Goal: Task Accomplishment & Management: Manage account settings

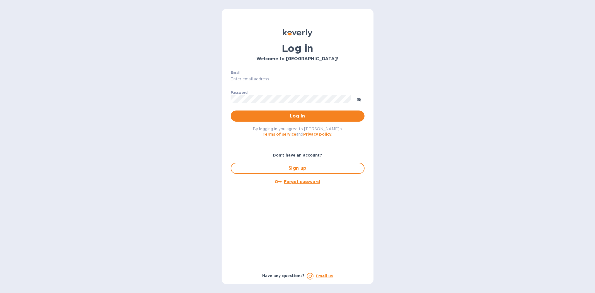
click at [249, 77] on input "Email" at bounding box center [298, 79] width 134 height 8
type input "kyle@seasalt.com"
click at [231, 110] on button "Log in" at bounding box center [298, 115] width 134 height 11
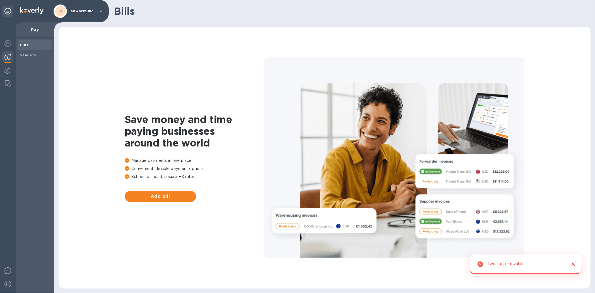
click at [85, 11] on p "Saltworks Inc" at bounding box center [82, 11] width 28 height 4
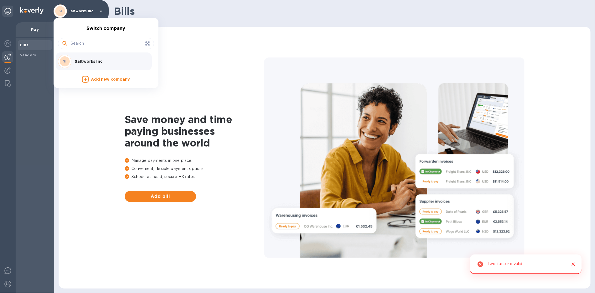
click at [83, 63] on p "Saltworks Inc" at bounding box center [110, 62] width 70 height 6
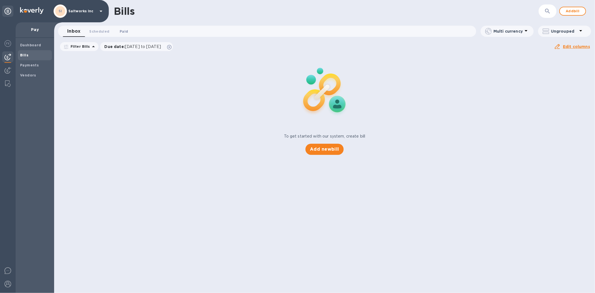
click at [121, 29] on span "Paid 0" at bounding box center [124, 31] width 8 height 6
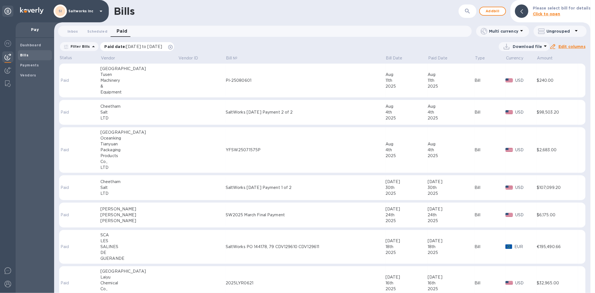
click at [157, 47] on span "[DATE] to [DATE]" at bounding box center [144, 46] width 36 height 4
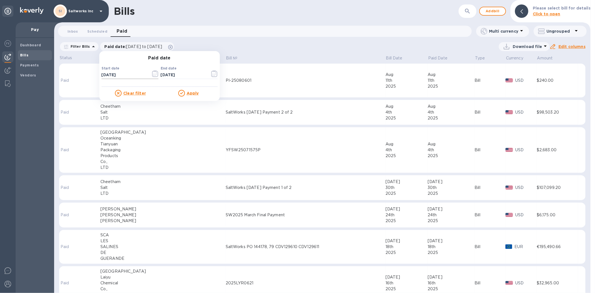
click at [152, 71] on icon "button" at bounding box center [155, 73] width 6 height 7
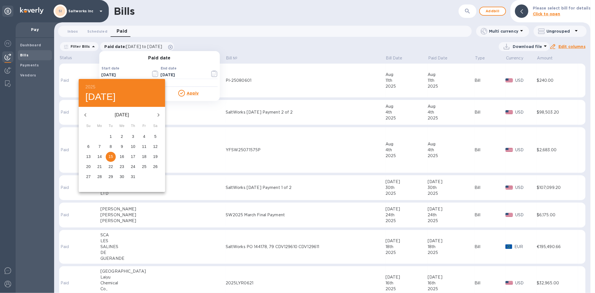
click at [87, 114] on icon "button" at bounding box center [85, 115] width 7 height 7
click at [130, 134] on span "1" at bounding box center [133, 137] width 10 height 6
type input "[DATE]"
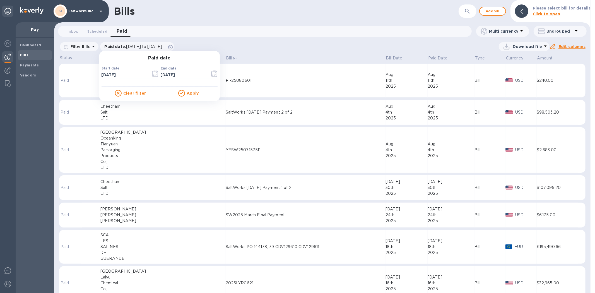
click at [190, 93] on u "Apply" at bounding box center [193, 93] width 12 height 4
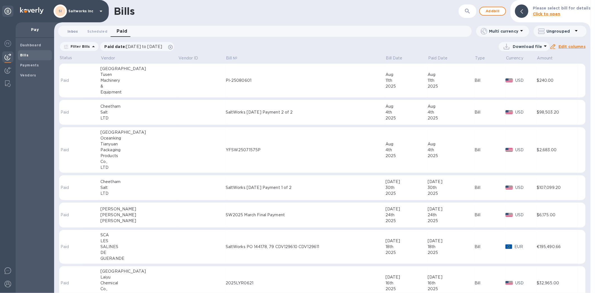
click at [70, 28] on span "Inbox 0" at bounding box center [73, 31] width 11 height 6
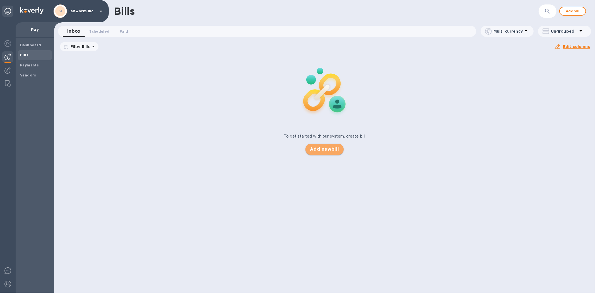
click at [329, 149] on span "Add new bill" at bounding box center [324, 149] width 29 height 7
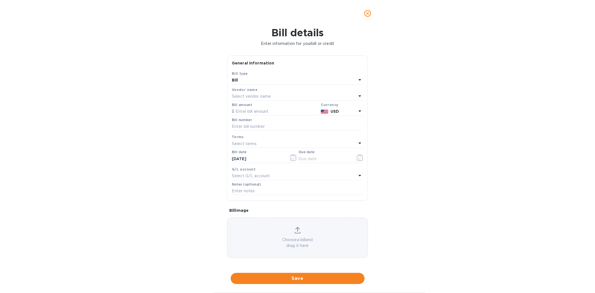
click at [249, 99] on p "Select vendor name" at bounding box center [251, 96] width 39 height 6
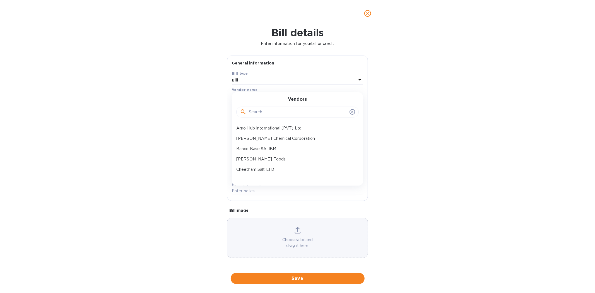
click at [256, 112] on input "text" at bounding box center [298, 112] width 98 height 8
type input "nic"
click at [252, 137] on p "NIC Enterprises" at bounding box center [295, 139] width 118 height 6
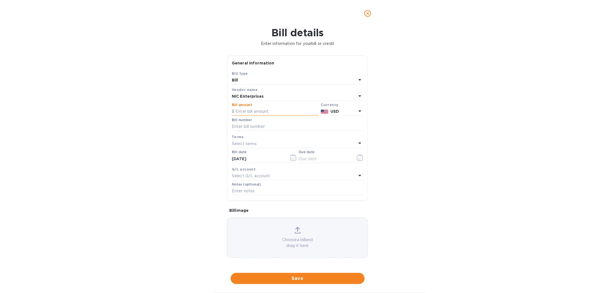
click at [255, 112] on input "text" at bounding box center [275, 111] width 87 height 8
type input "35,900"
type input "HMB-EXP-032756-25032025"
click at [359, 160] on icon "button" at bounding box center [360, 157] width 6 height 7
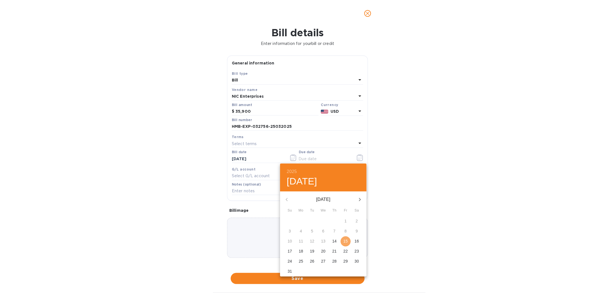
click at [345, 242] on p "15" at bounding box center [345, 241] width 4 height 6
type input "[DATE]"
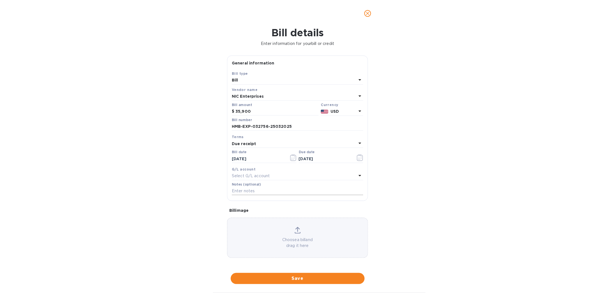
click at [243, 191] on input "text" at bounding box center [297, 191] width 131 height 8
type input "SaltWorks Payment PO 143562-143565"
click at [298, 278] on span "Save" at bounding box center [297, 278] width 125 height 7
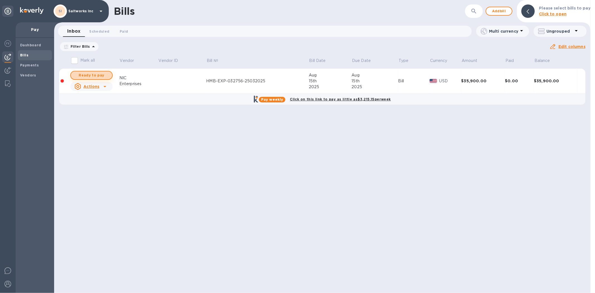
click at [98, 75] on span "Ready to pay" at bounding box center [91, 75] width 32 height 7
click at [93, 74] on span "Ready to pay" at bounding box center [91, 75] width 32 height 7
checkbox input "true"
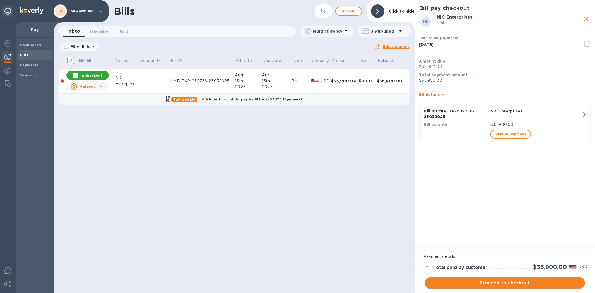
click at [501, 282] on span "Proceed to checkout" at bounding box center [504, 283] width 151 height 7
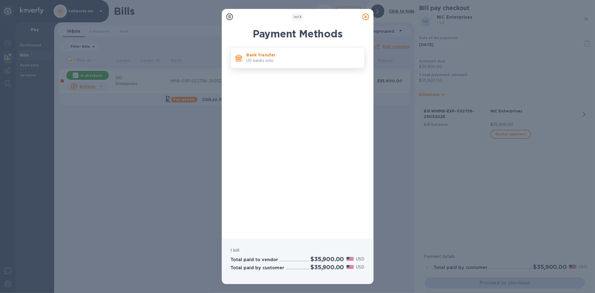
click at [263, 60] on p "US banks only." at bounding box center [303, 61] width 113 height 6
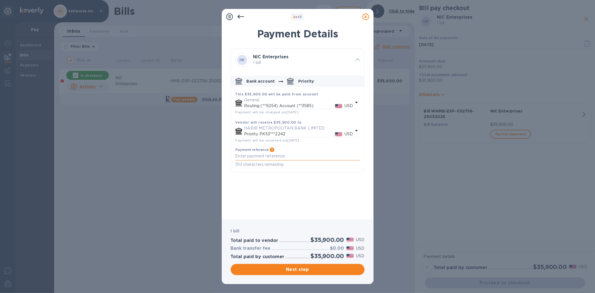
click at [256, 158] on textarea "default-method" at bounding box center [298, 156] width 124 height 5
click at [317, 158] on textarea "SaltWorks Payment PO 143562-143565" at bounding box center [298, 156] width 124 height 5
type textarea "SaltWorks Payment PO 143562-143565"
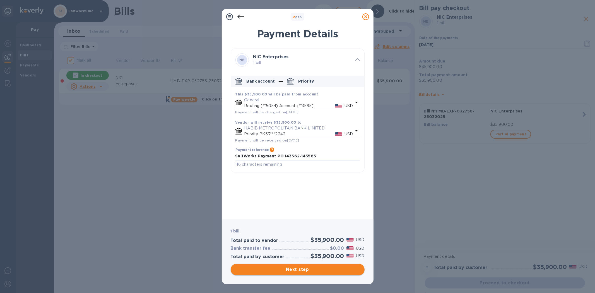
click at [300, 269] on span "Next step" at bounding box center [297, 269] width 125 height 7
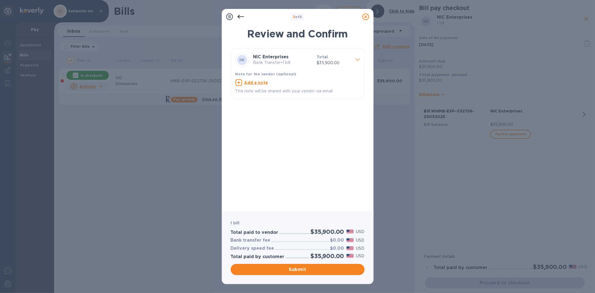
click at [253, 81] on u "Add a note" at bounding box center [256, 82] width 24 height 4
click at [259, 84] on textarea at bounding box center [294, 83] width 116 height 5
paste textarea "SaltWorks Payment PO 143562-143565"
type textarea "SaltWorks Payment PO 143562-143565"
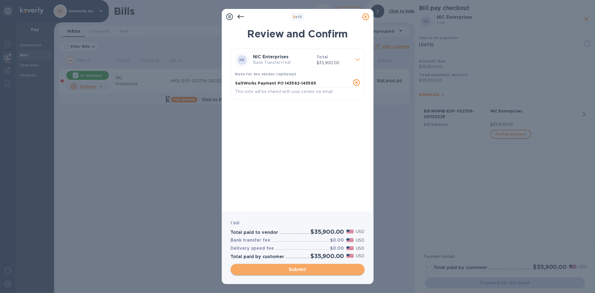
click at [296, 270] on span "Submit" at bounding box center [297, 269] width 125 height 7
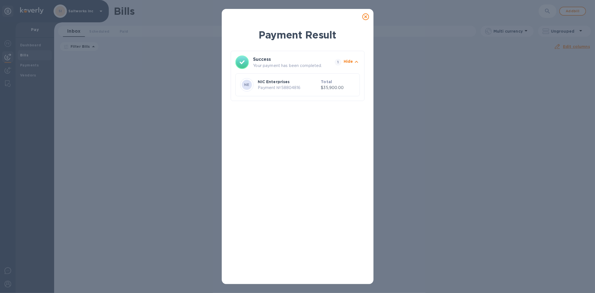
click at [366, 18] on icon at bounding box center [365, 16] width 7 height 7
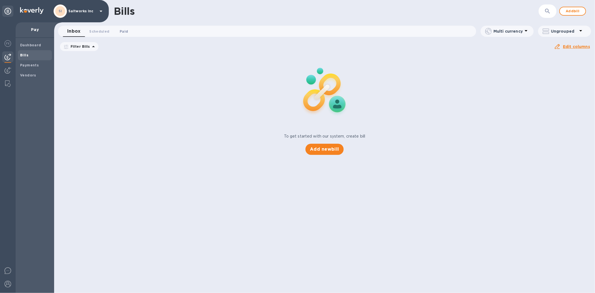
click at [123, 29] on span "Paid 0" at bounding box center [124, 31] width 8 height 6
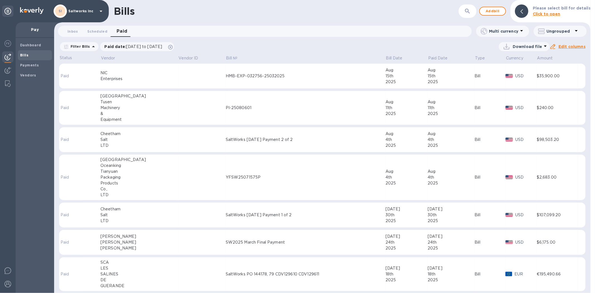
click at [178, 80] on td at bounding box center [201, 76] width 47 height 25
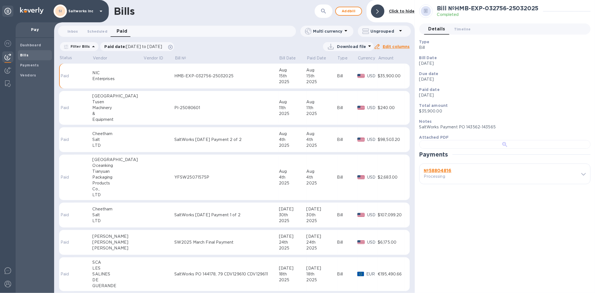
scroll to position [112, 0]
click at [439, 173] on b "№ 58804816" at bounding box center [438, 170] width 28 height 5
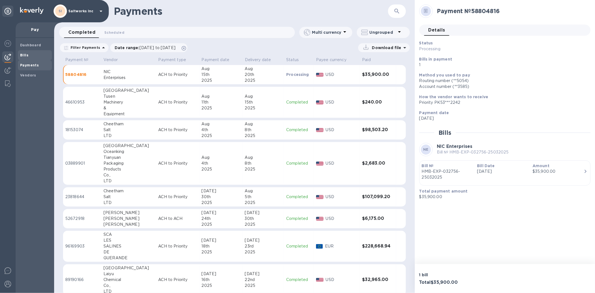
click at [29, 54] on span "Bills" at bounding box center [35, 55] width 30 height 6
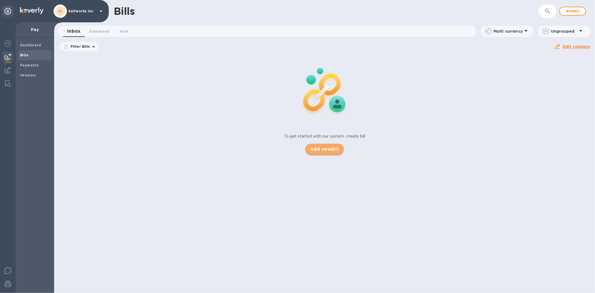
click at [326, 149] on span "Add new bill" at bounding box center [324, 149] width 29 height 7
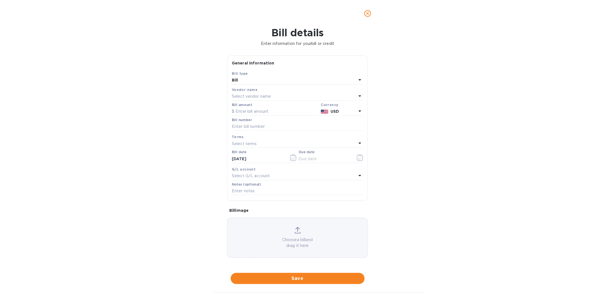
click at [250, 98] on p "Select vendor name" at bounding box center [251, 96] width 39 height 6
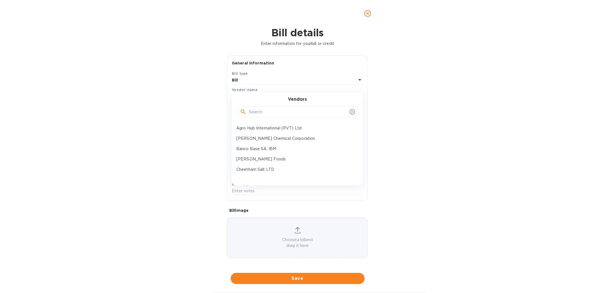
click at [259, 114] on input "text" at bounding box center [298, 112] width 98 height 8
type input "nic"
click at [261, 140] on p "NIC Enterprises" at bounding box center [295, 139] width 118 height 6
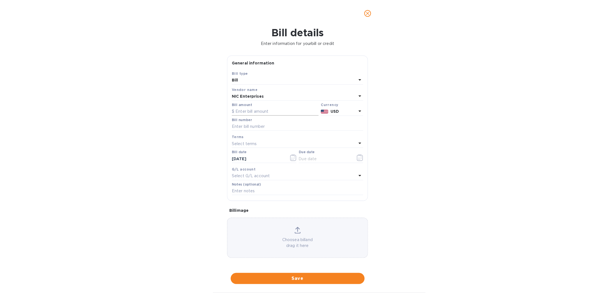
click at [258, 113] on input "text" at bounding box center [275, 111] width 87 height 8
type input "56,730"
type input "HMB-EXP-142680-17122024"
click at [358, 158] on icon "button" at bounding box center [360, 157] width 6 height 7
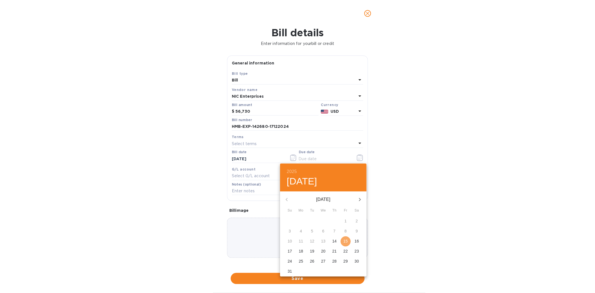
click at [345, 242] on p "15" at bounding box center [345, 241] width 4 height 6
type input "[DATE]"
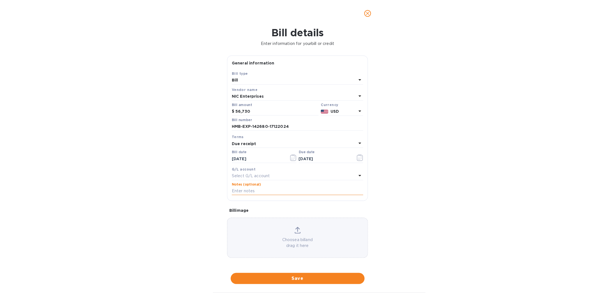
click at [253, 193] on input "text" at bounding box center [297, 191] width 131 height 8
type input "SaltWorks Payment PO 143758 - 143763"
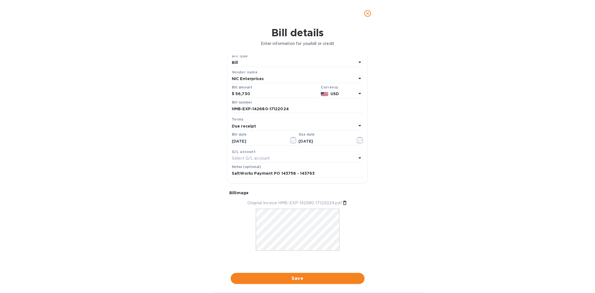
scroll to position [0, 0]
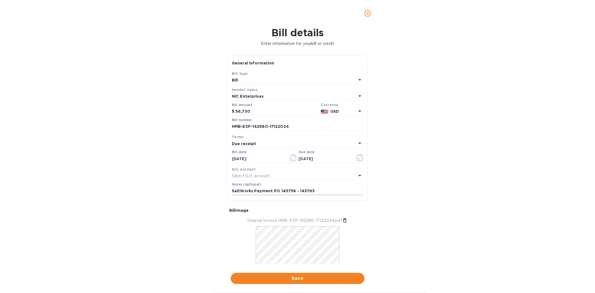
click at [314, 191] on input "SaltWorks Payment PO 143758 - 143763" at bounding box center [297, 191] width 131 height 8
click at [301, 281] on span "Save" at bounding box center [297, 278] width 125 height 7
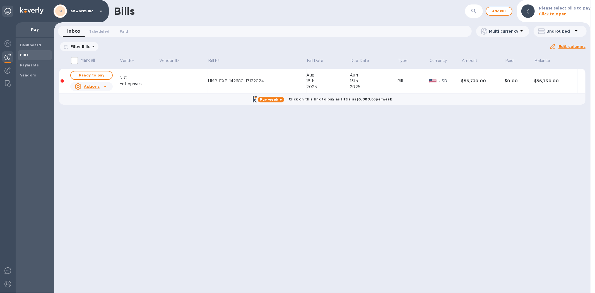
click at [280, 165] on div "Bills ​ Add bill Please select bills to pay Click to open Inbox 0 Scheduled 0 P…" at bounding box center [322, 146] width 537 height 293
click at [98, 74] on span "Ready to pay" at bounding box center [91, 75] width 32 height 7
checkbox input "true"
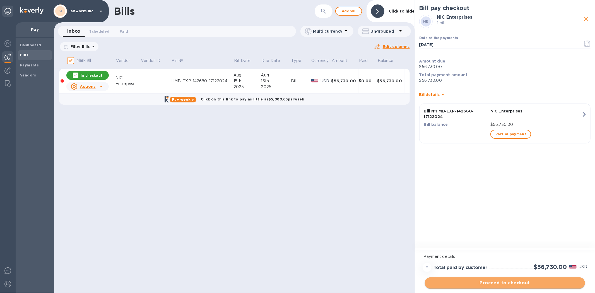
click at [503, 281] on span "Proceed to checkout" at bounding box center [504, 283] width 151 height 7
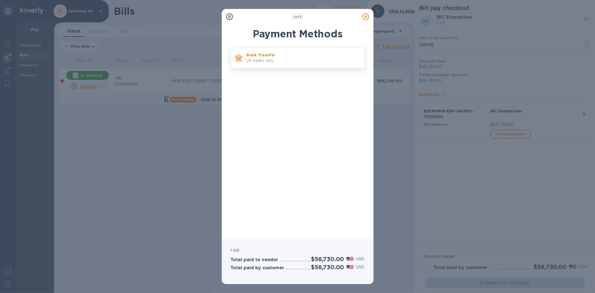
click at [265, 58] on p "US banks only." at bounding box center [303, 61] width 113 height 6
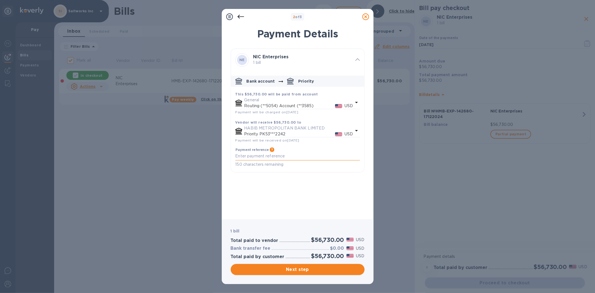
click at [265, 158] on textarea "default-method" at bounding box center [298, 156] width 124 height 5
paste textarea "SaltWorks Payment PO 143758 - 143763"
type textarea "SaltWorks Payment PO 143758 - 143763"
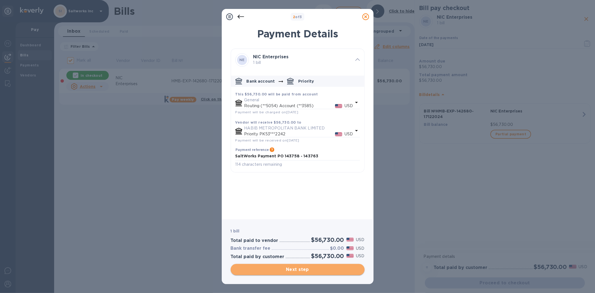
click at [299, 268] on span "Next step" at bounding box center [297, 269] width 125 height 7
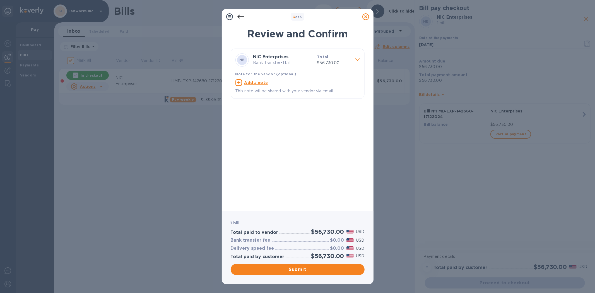
click at [252, 83] on u "Add a note" at bounding box center [256, 82] width 24 height 4
click at [253, 83] on textarea at bounding box center [294, 83] width 116 height 5
paste textarea "SaltWorks Payment PO 143758 - 143763"
type textarea "SaltWorks Payment PO 143758 - 143763"
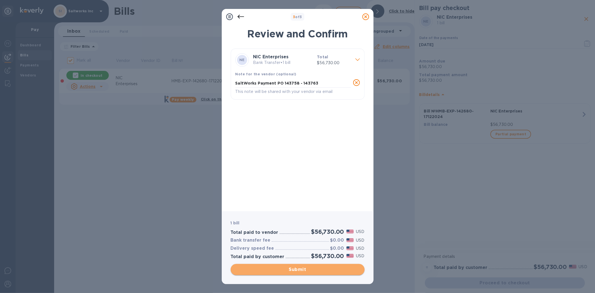
click at [297, 268] on span "Submit" at bounding box center [297, 269] width 125 height 7
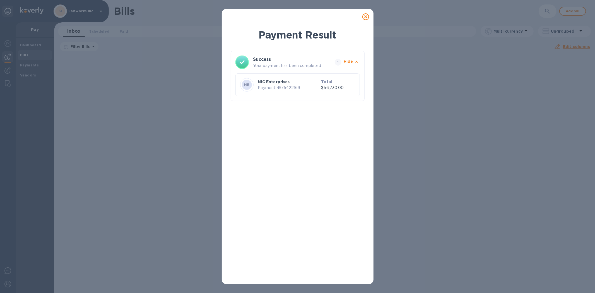
click at [366, 17] on icon at bounding box center [365, 16] width 7 height 7
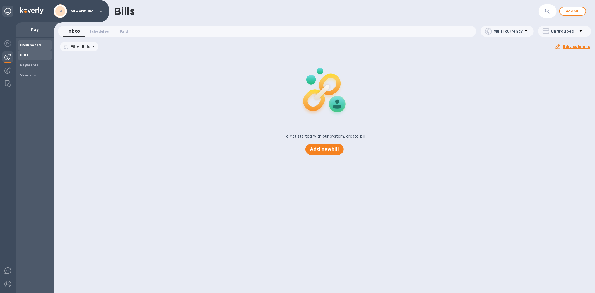
click at [31, 45] on b "Dashboard" at bounding box center [30, 45] width 21 height 4
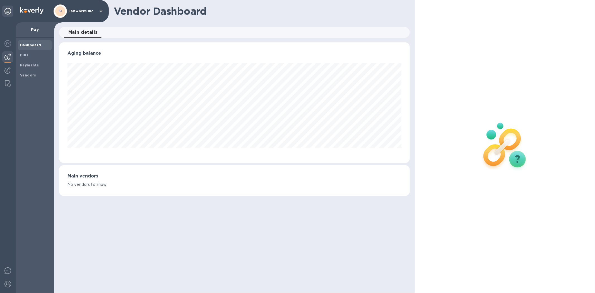
scroll to position [121, 350]
click at [27, 54] on b "Bills" at bounding box center [24, 55] width 8 height 4
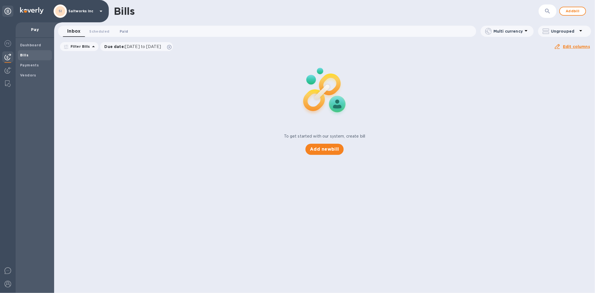
click at [122, 29] on span "Paid 0" at bounding box center [124, 31] width 8 height 6
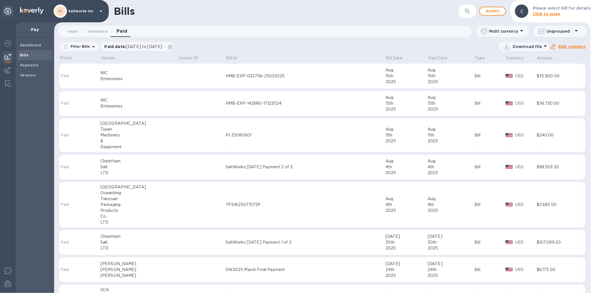
click at [178, 77] on td at bounding box center [201, 76] width 47 height 25
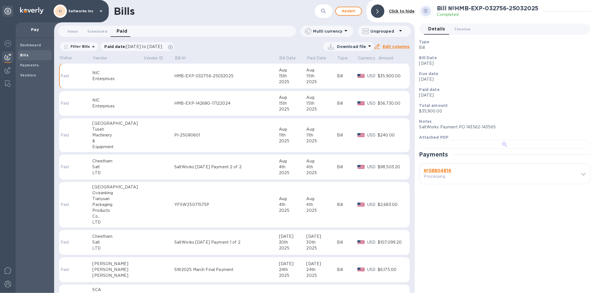
scroll to position [112, 0]
click at [442, 173] on b "№ 58804816" at bounding box center [438, 170] width 28 height 5
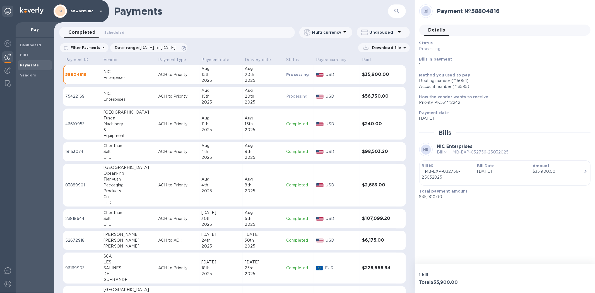
click at [161, 93] on p "ACH to Priority" at bounding box center [177, 96] width 39 height 6
click at [28, 46] on b "Dashboard" at bounding box center [30, 45] width 21 height 4
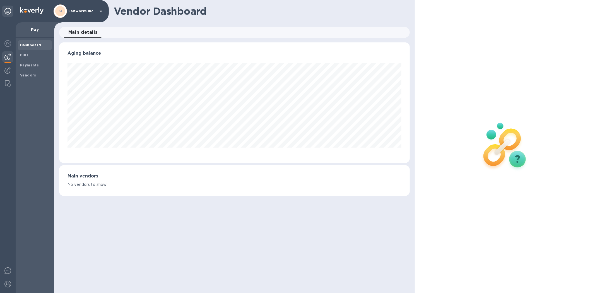
scroll to position [121, 350]
click at [28, 63] on b "Payments" at bounding box center [29, 65] width 19 height 4
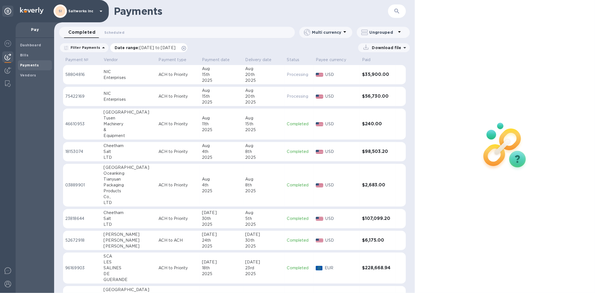
click at [140, 47] on span "[DATE] to [DATE]" at bounding box center [158, 47] width 36 height 4
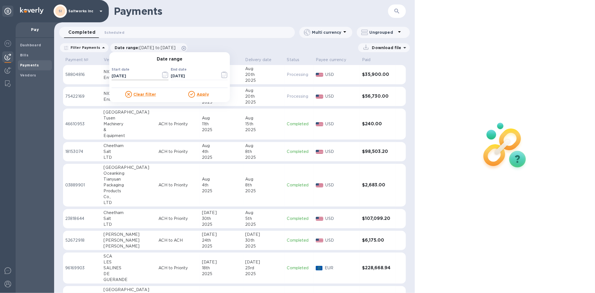
click at [162, 75] on icon "button" at bounding box center [165, 74] width 6 height 7
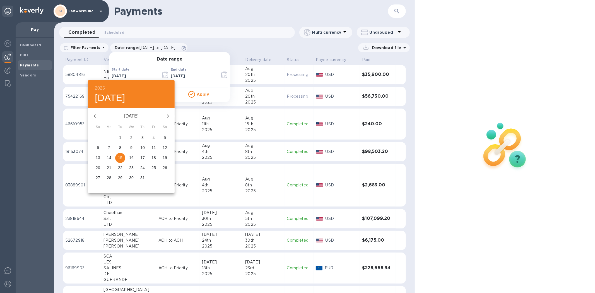
click at [93, 115] on icon "button" at bounding box center [95, 116] width 7 height 7
click at [164, 137] on p "1" at bounding box center [165, 138] width 2 height 6
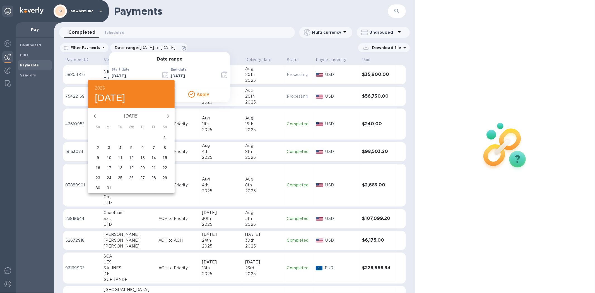
type input "[DATE]"
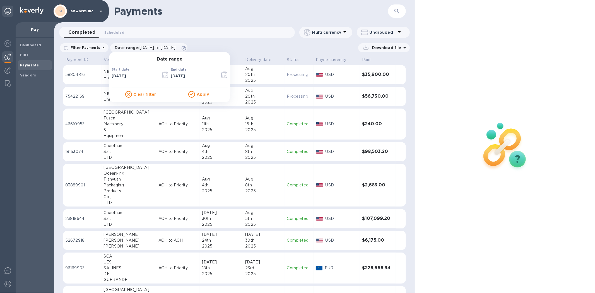
click at [197, 95] on u "Apply" at bounding box center [203, 94] width 12 height 4
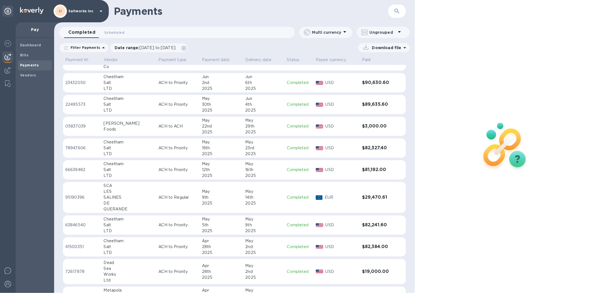
scroll to position [642, 0]
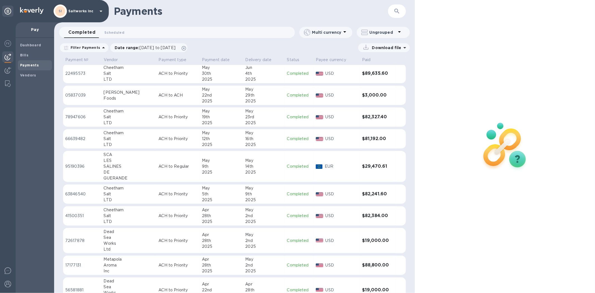
click at [156, 237] on td "ACH to Priority" at bounding box center [178, 240] width 44 height 25
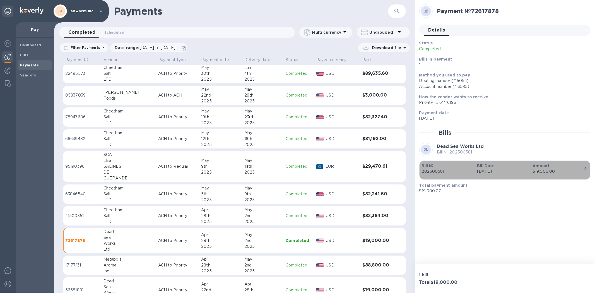
click at [443, 167] on p "Bill №" at bounding box center [447, 166] width 51 height 6
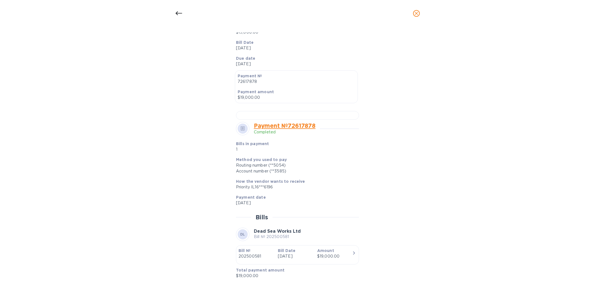
scroll to position [124, 0]
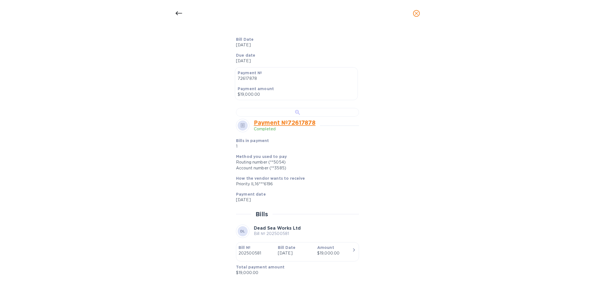
click at [299, 117] on div at bounding box center [297, 112] width 123 height 9
click at [415, 13] on icon "close" at bounding box center [417, 14] width 6 height 6
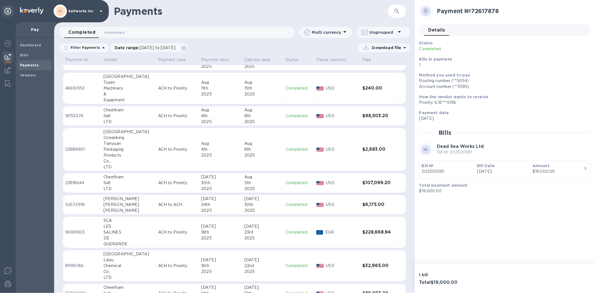
scroll to position [0, 0]
